Goal: Find contact information: Find contact information

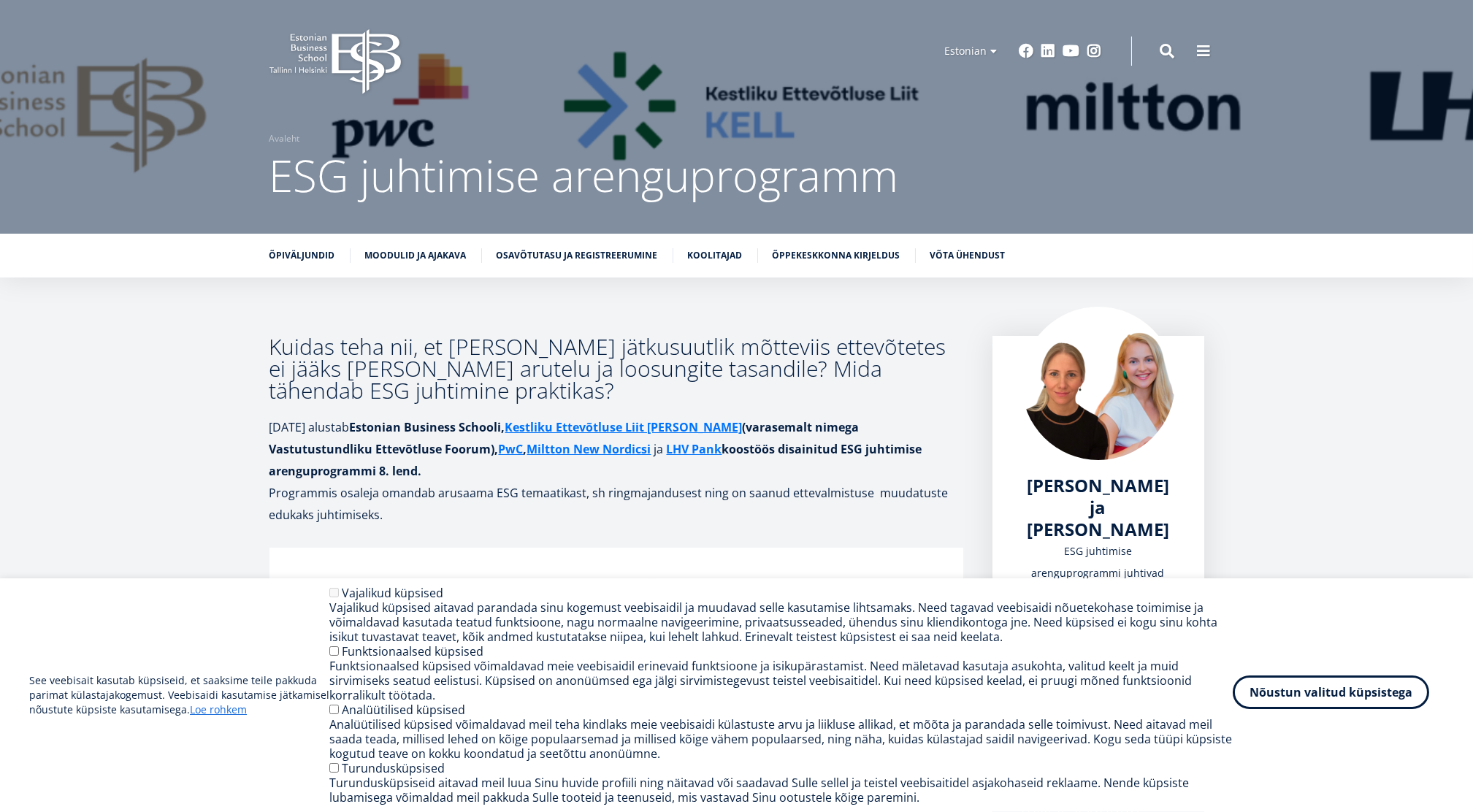
click at [1367, 700] on button "Nõustun valitud küpsistega" at bounding box center [1331, 692] width 197 height 33
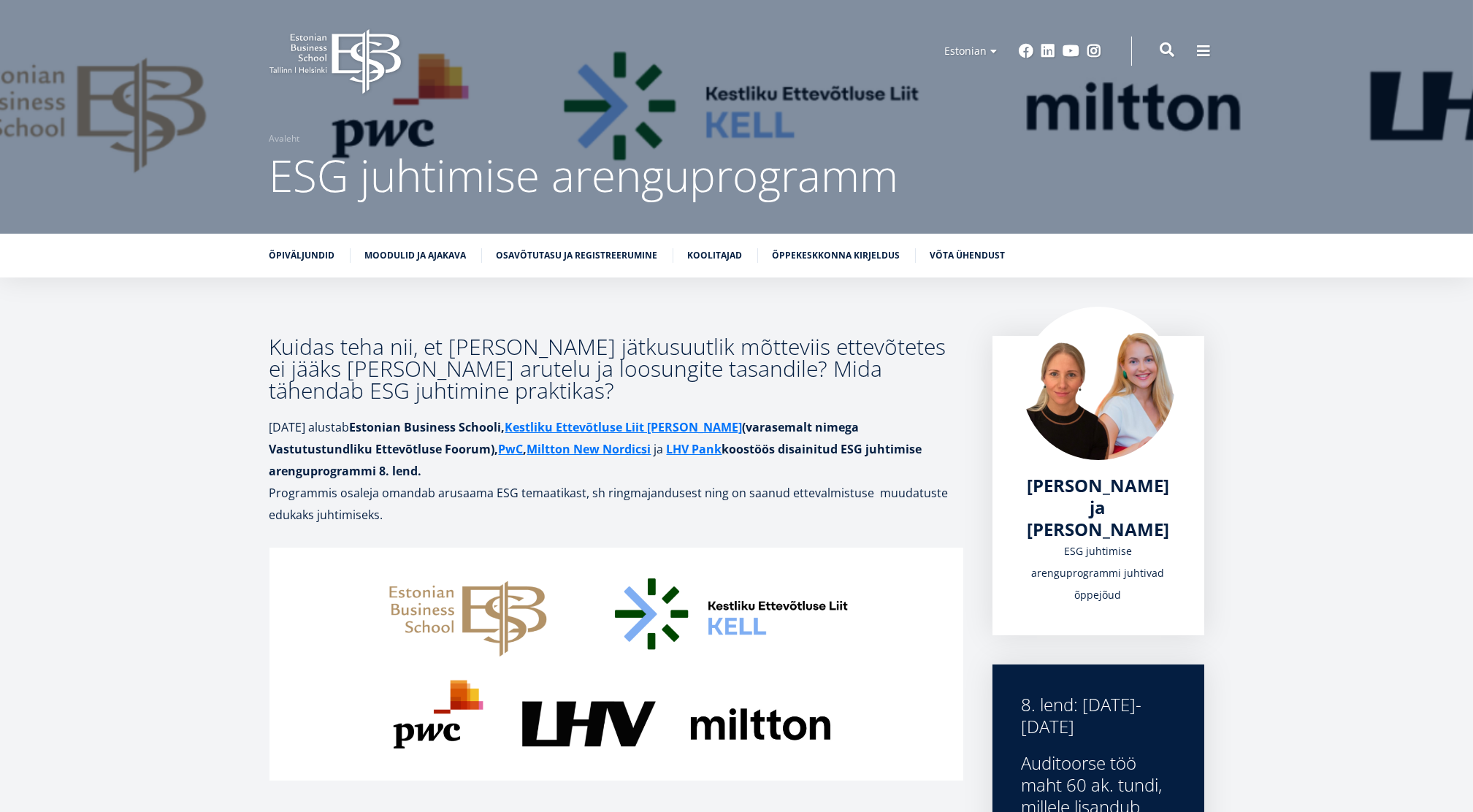
click at [1168, 46] on span at bounding box center [1167, 49] width 15 height 15
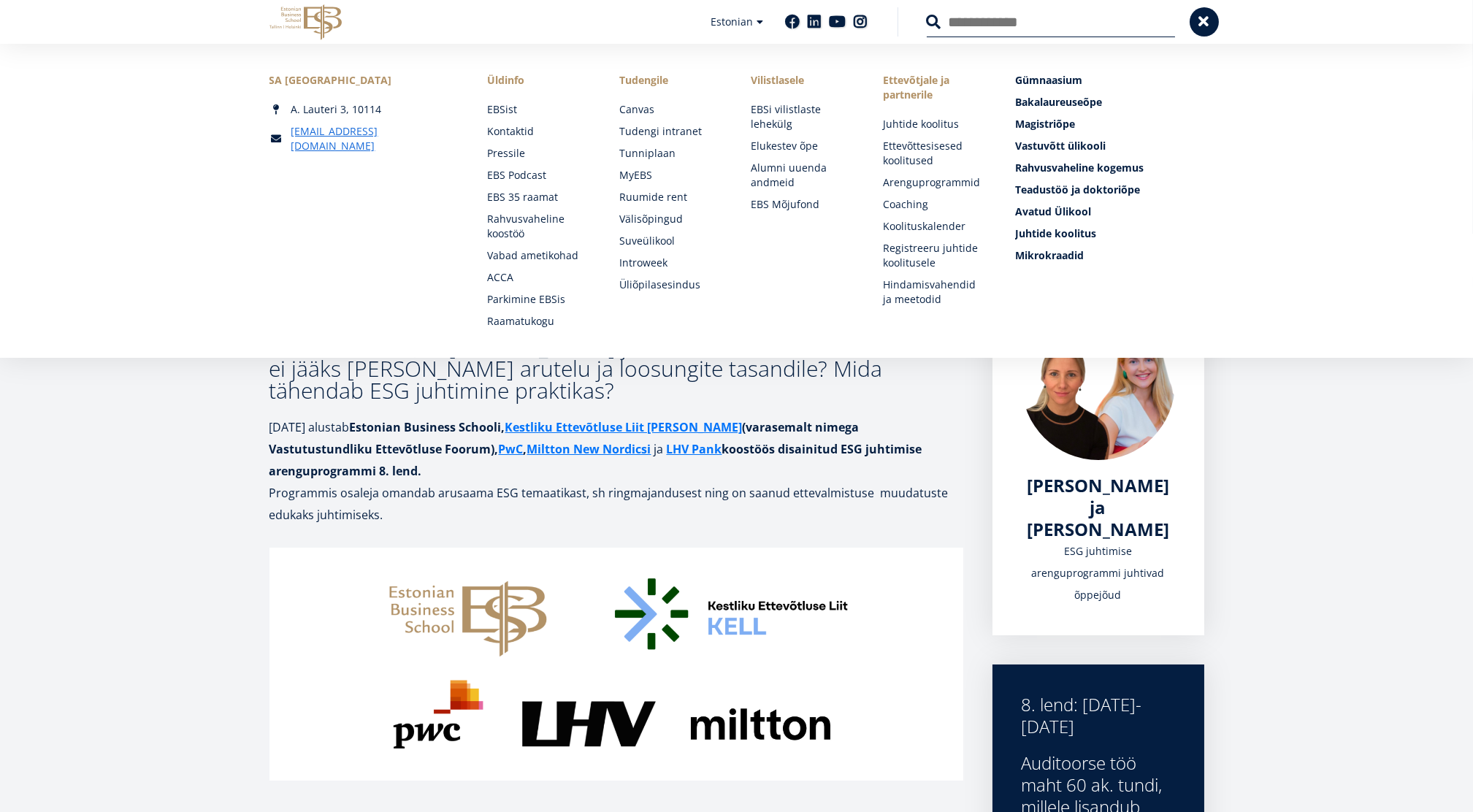
click at [1011, 20] on input "Otsing" at bounding box center [1051, 22] width 248 height 31
type input "********"
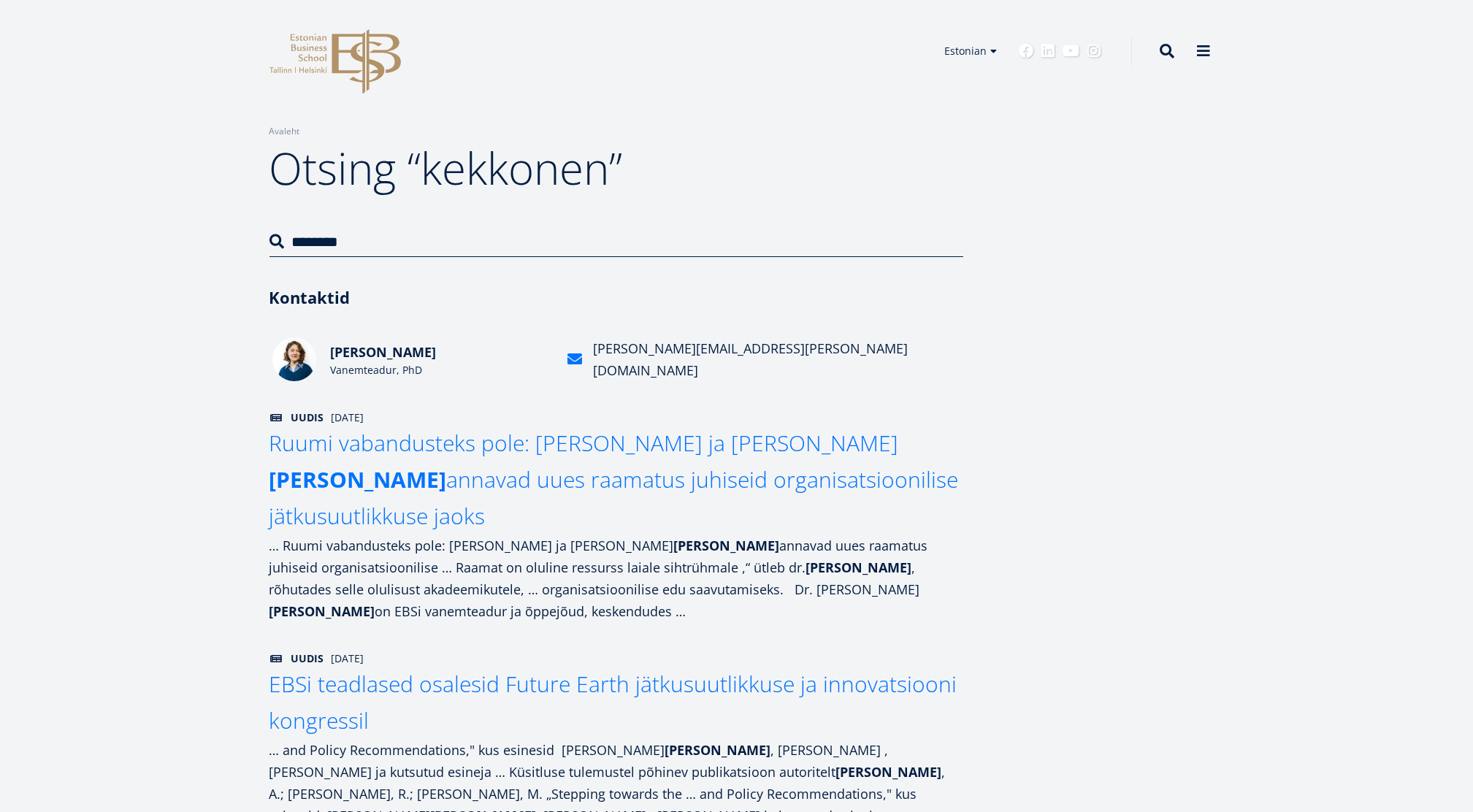
click at [418, 357] on span "Aleksandra Kekkonen" at bounding box center [383, 352] width 106 height 17
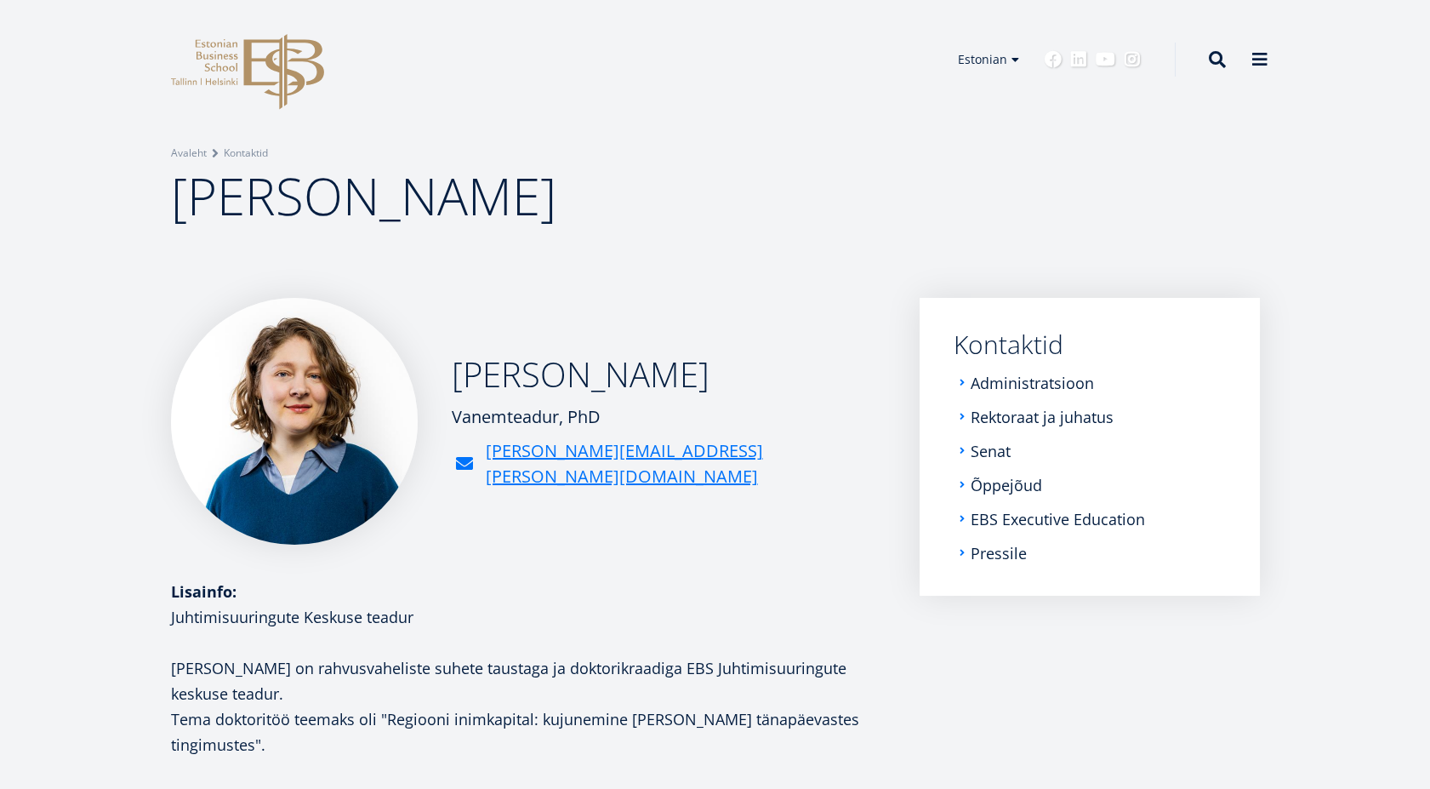
click at [257, 62] on icon "EBS Logo Created with Sketch." at bounding box center [247, 72] width 153 height 76
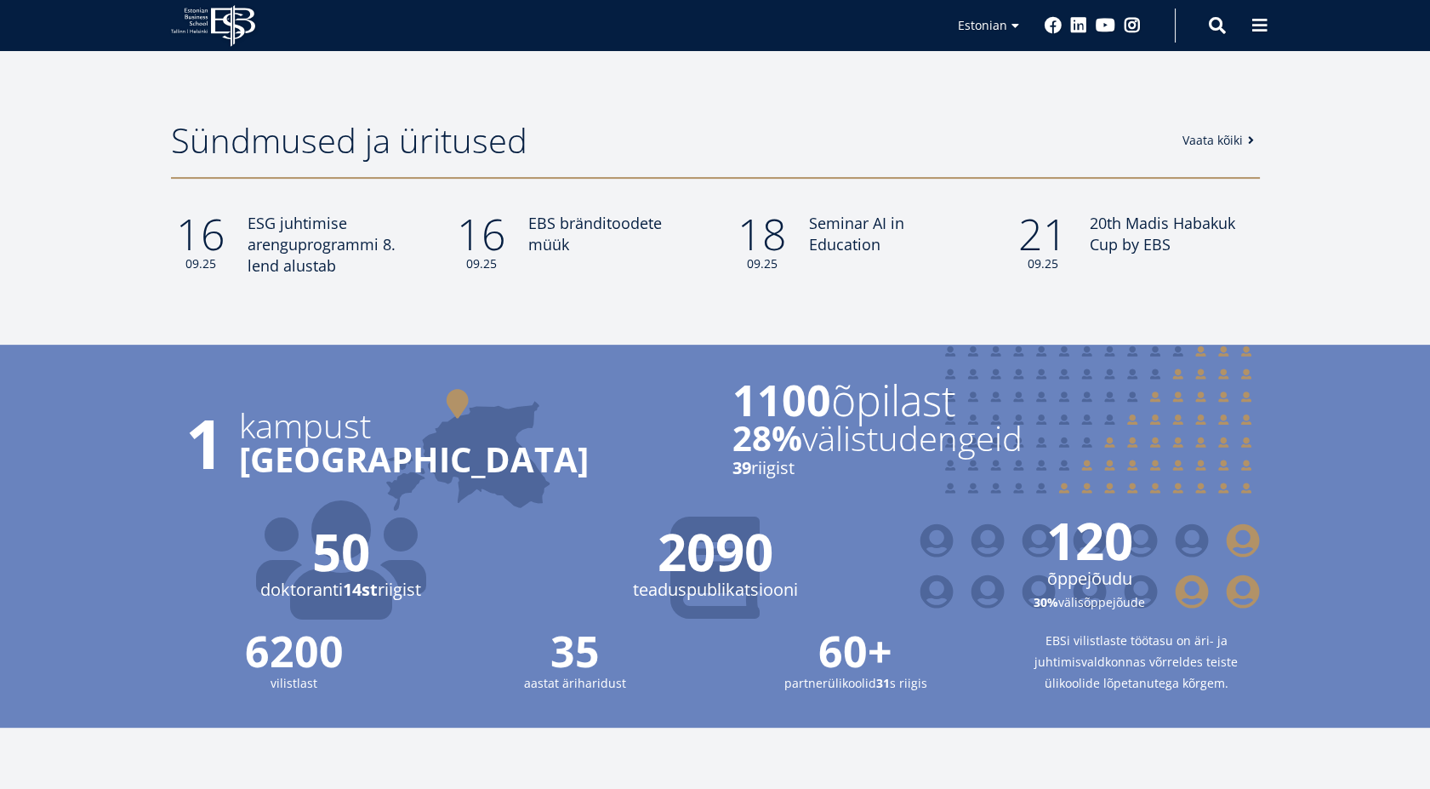
scroll to position [1417, 0]
click at [579, 212] on span "EBS bränditoodete müük" at bounding box center [592, 233] width 134 height 42
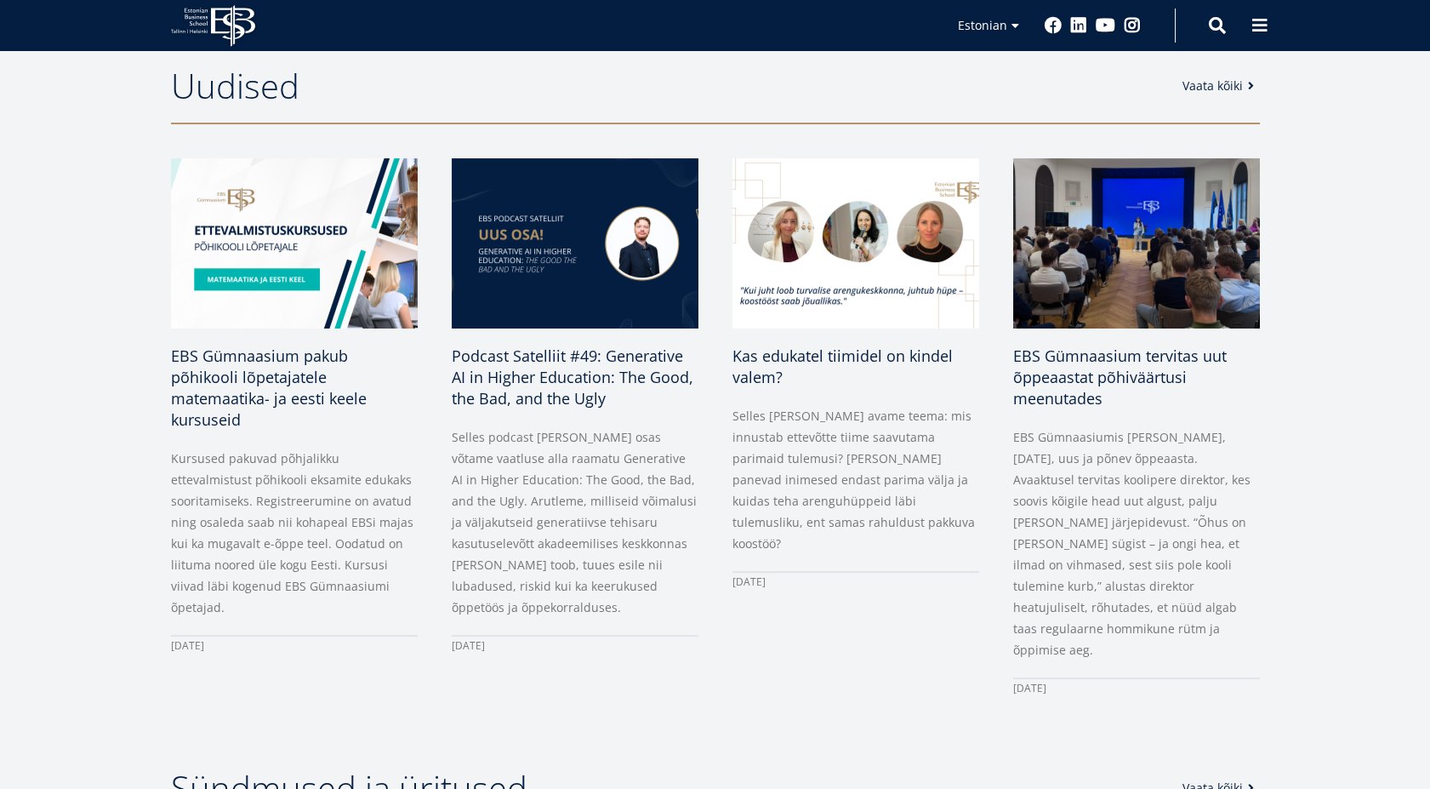
scroll to position [755, 0]
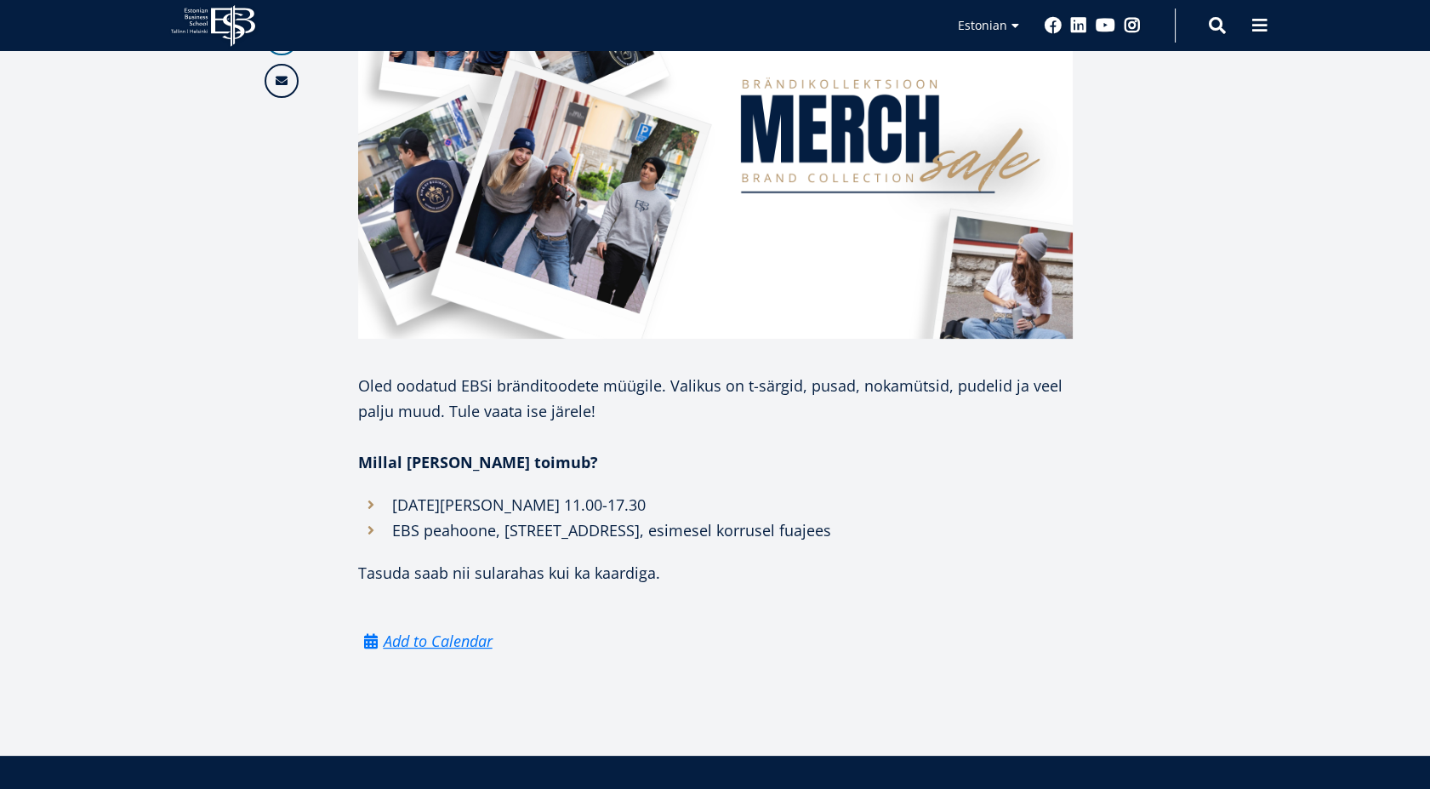
scroll to position [780, 0]
